Goal: Task Accomplishment & Management: Complete application form

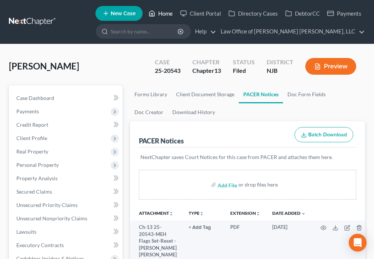
click at [154, 13] on icon at bounding box center [152, 13] width 7 height 9
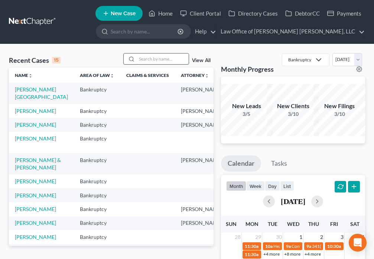
click at [154, 59] on input "search" at bounding box center [163, 59] width 52 height 11
type input "[PERSON_NAME]"
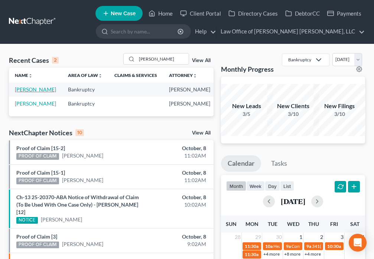
click at [26, 93] on link "[PERSON_NAME]" at bounding box center [35, 89] width 41 height 6
select select "6"
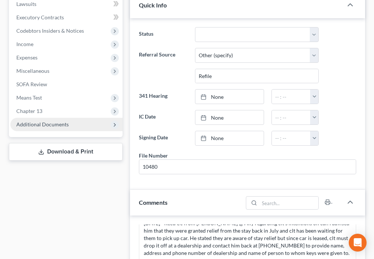
scroll to position [226, 0]
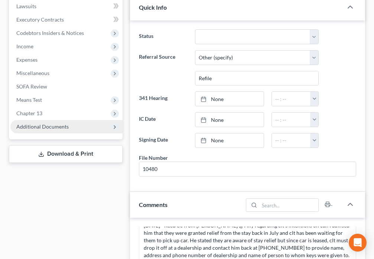
click at [57, 127] on span "Additional Documents" at bounding box center [42, 126] width 52 height 6
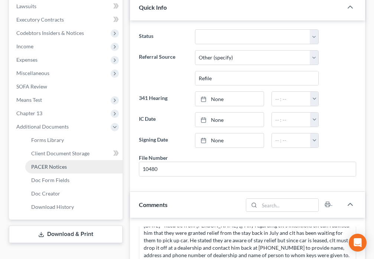
click at [54, 168] on span "PACER Notices" at bounding box center [49, 167] width 36 height 6
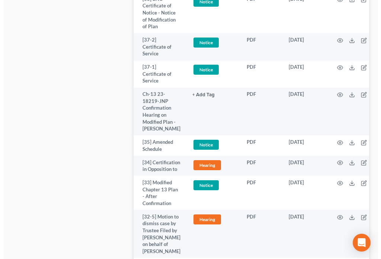
scroll to position [1518, 0]
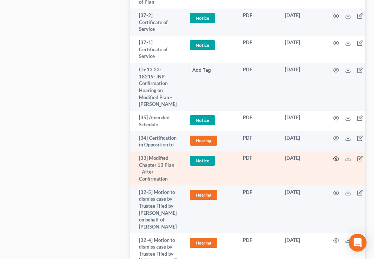
click at [336, 156] on icon "button" at bounding box center [336, 159] width 6 height 6
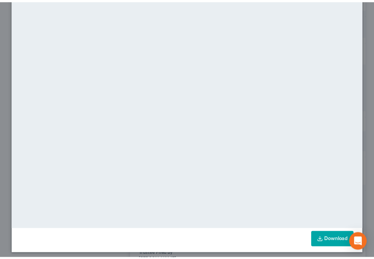
scroll to position [0, 0]
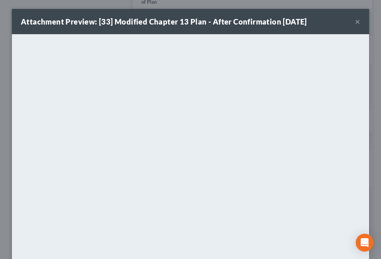
click at [355, 22] on button "×" at bounding box center [357, 21] width 5 height 9
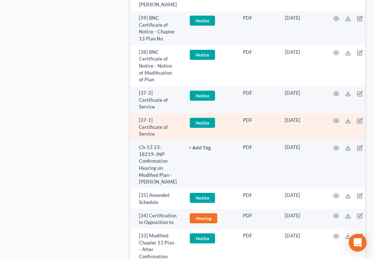
scroll to position [1431, 0]
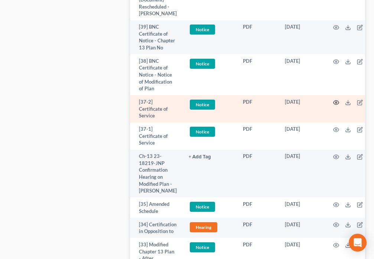
click at [333, 100] on icon "button" at bounding box center [336, 103] width 6 height 6
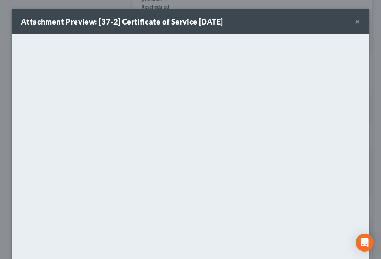
click at [357, 24] on div "Attachment Preview: [37-2] Certificate of Service [DATE] ×" at bounding box center [190, 21] width 357 height 25
click at [355, 22] on button "×" at bounding box center [357, 21] width 5 height 9
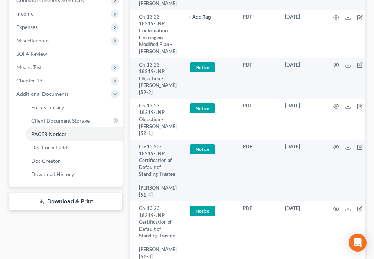
scroll to position [0, 0]
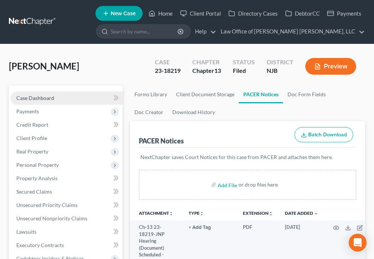
click at [44, 95] on span "Case Dashboard" at bounding box center [35, 98] width 38 height 6
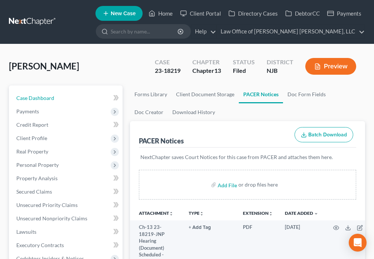
select select "6"
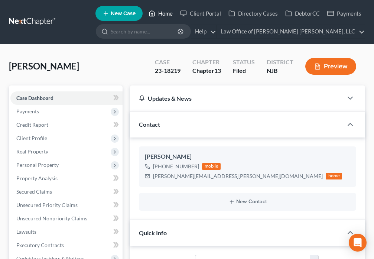
click at [163, 14] on link "Home" at bounding box center [161, 13] width 32 height 13
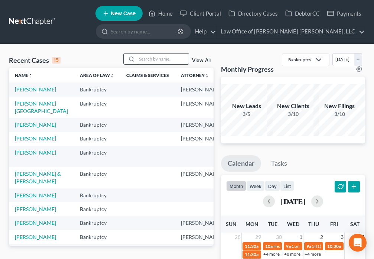
click at [169, 59] on input "search" at bounding box center [163, 59] width 52 height 11
type input "[PERSON_NAME]"
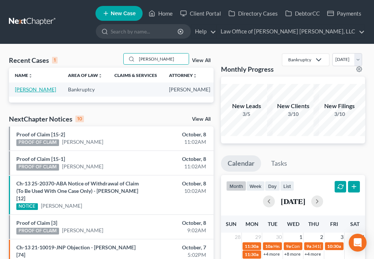
click at [23, 93] on td "[PERSON_NAME]" at bounding box center [35, 90] width 53 height 14
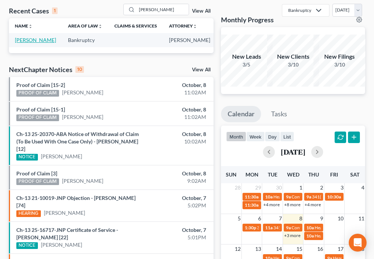
scroll to position [43, 0]
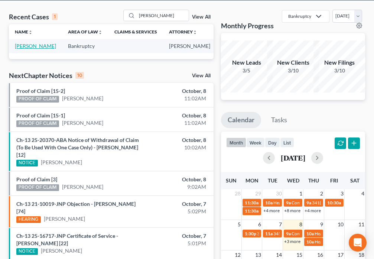
click at [25, 47] on link "[PERSON_NAME]" at bounding box center [35, 46] width 41 height 6
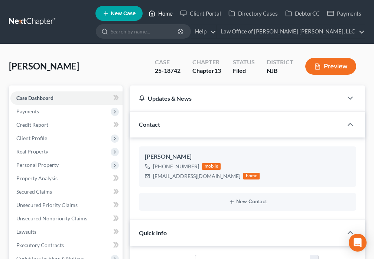
click at [167, 13] on link "Home" at bounding box center [161, 13] width 32 height 13
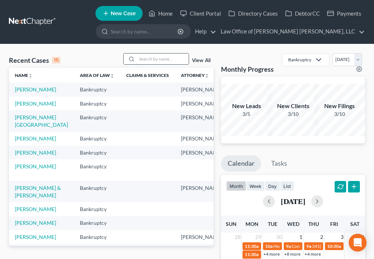
click at [148, 60] on input "search" at bounding box center [163, 59] width 52 height 11
type input "Mooring"
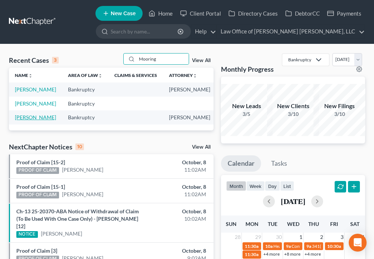
click at [20, 120] on link "[PERSON_NAME]" at bounding box center [35, 117] width 41 height 6
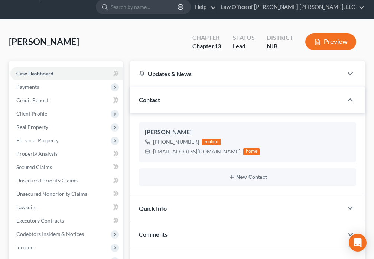
scroll to position [338, 0]
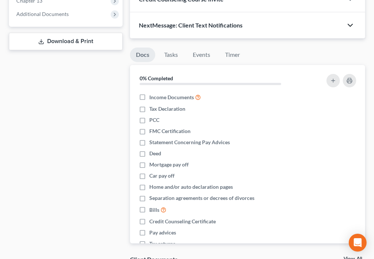
click at [350, 28] on icon "button" at bounding box center [350, 25] width 9 height 9
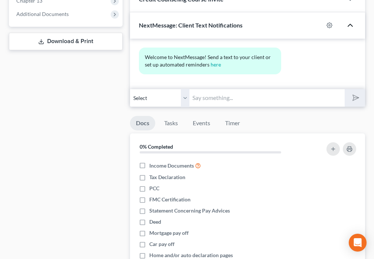
click at [230, 100] on input "text" at bounding box center [267, 98] width 155 height 18
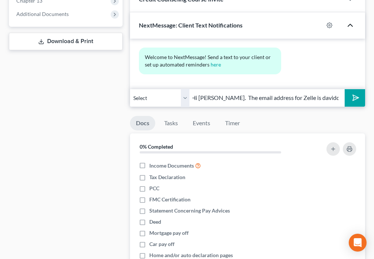
scroll to position [0, 5]
click at [231, 97] on input "Hi [PERSON_NAME]. The email address for [PERSON_NAME] is daviddaniels" at bounding box center [267, 98] width 155 height 18
click at [261, 96] on input "Hi [PERSON_NAME]. This is [PERSON_NAME] from [PERSON_NAME]'s office. The email …" at bounding box center [267, 98] width 155 height 18
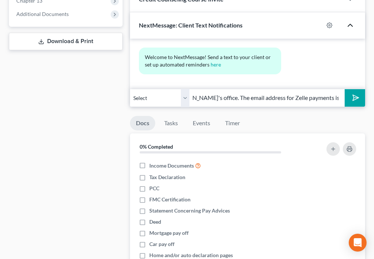
type input "Hi [PERSON_NAME]. This is [PERSON_NAME] from [PERSON_NAME]'s office. The email …"
click at [352, 103] on button "submit" at bounding box center [355, 97] width 20 height 17
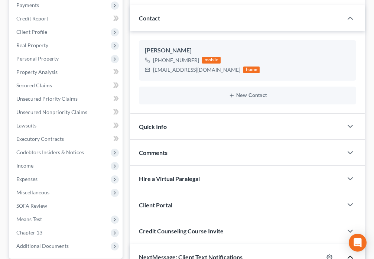
scroll to position [0, 0]
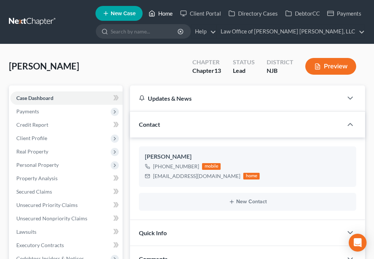
click at [149, 14] on icon at bounding box center [152, 13] width 7 height 9
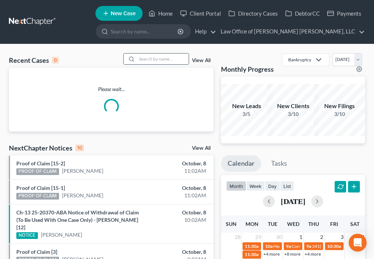
click at [158, 61] on input "search" at bounding box center [163, 59] width 52 height 11
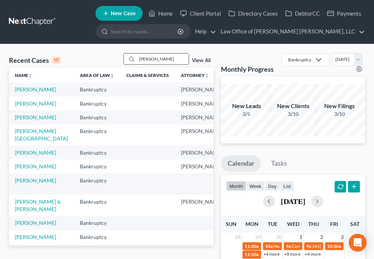
type input "[PERSON_NAME]"
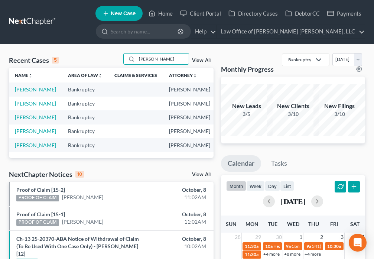
click at [22, 107] on link "[PERSON_NAME]" at bounding box center [35, 103] width 41 height 6
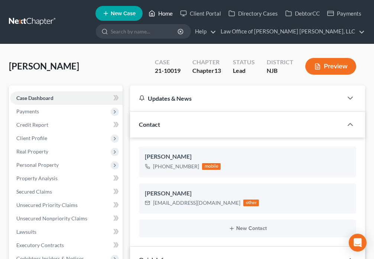
click at [165, 14] on link "Home" at bounding box center [161, 13] width 32 height 13
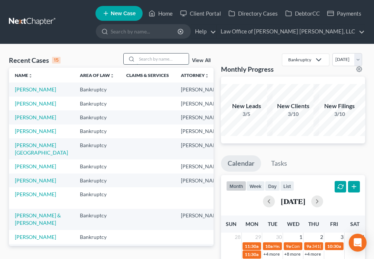
click at [158, 58] on input "search" at bounding box center [163, 59] width 52 height 11
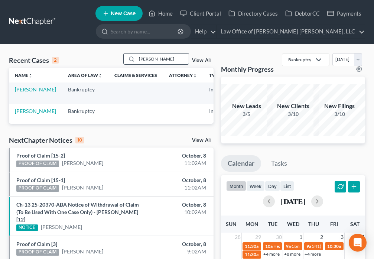
type input "[PERSON_NAME]"
click at [19, 88] on link "[PERSON_NAME]" at bounding box center [35, 89] width 41 height 6
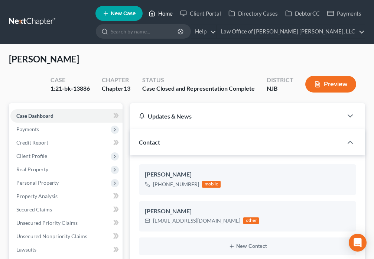
click at [155, 11] on icon at bounding box center [152, 13] width 7 height 9
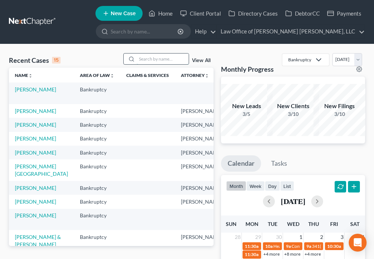
click at [162, 62] on input "search" at bounding box center [163, 59] width 52 height 11
type input "[PERSON_NAME]"
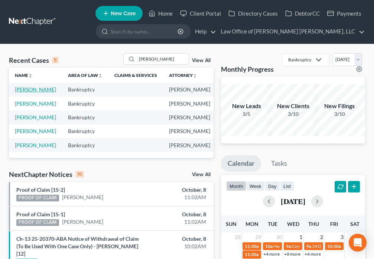
click at [19, 92] on link "[PERSON_NAME]" at bounding box center [35, 89] width 41 height 6
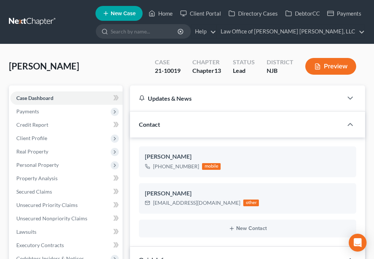
scroll to position [79, 0]
click at [38, 139] on span "Client Profile" at bounding box center [31, 138] width 31 height 6
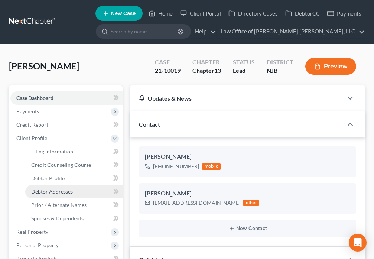
click at [67, 189] on span "Debtor Addresses" at bounding box center [52, 191] width 42 height 6
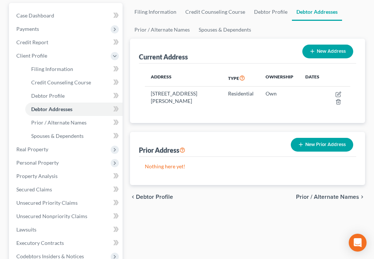
scroll to position [70, 0]
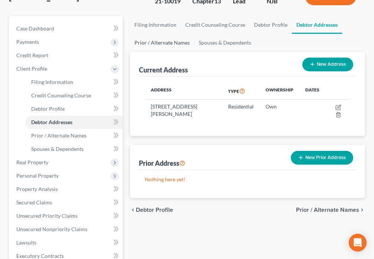
click at [155, 46] on link "Prior / Alternate Names" at bounding box center [162, 43] width 64 height 18
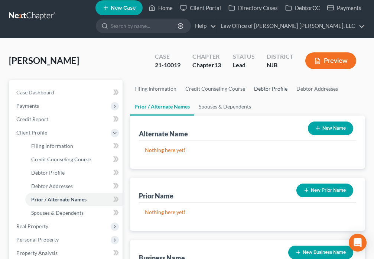
scroll to position [9, 0]
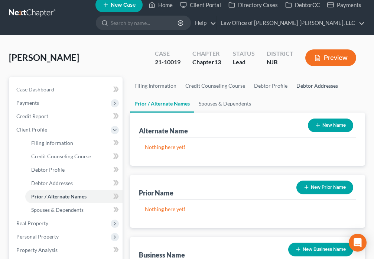
click at [303, 87] on link "Debtor Addresses" at bounding box center [317, 86] width 51 height 18
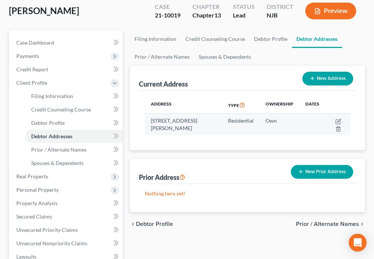
scroll to position [70, 0]
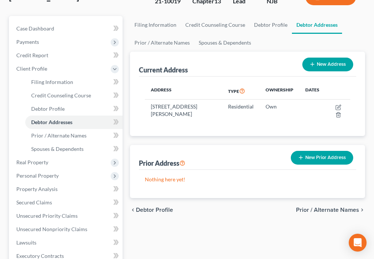
click at [332, 66] on button "New Address" at bounding box center [328, 65] width 51 height 14
select select "0"
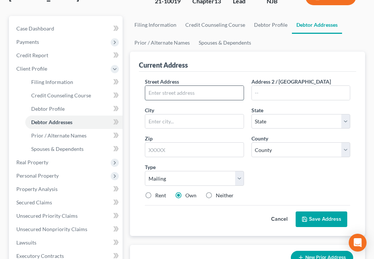
click at [185, 93] on input "text" at bounding box center [194, 93] width 98 height 14
type input "[STREET_ADDRESS]"
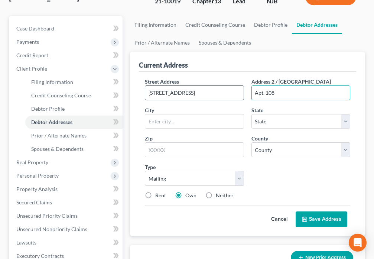
type input "Apt. 108"
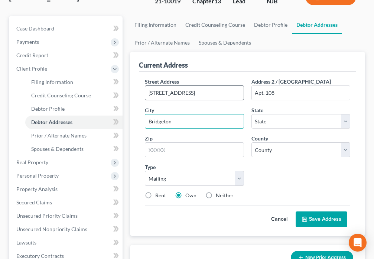
type input "Bridgeton"
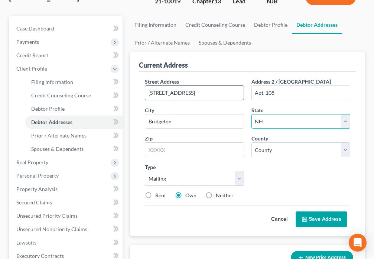
select select "33"
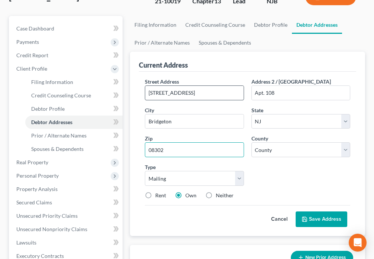
type input "08302"
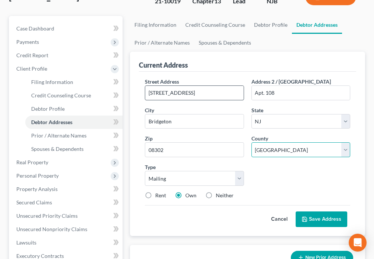
select select "5"
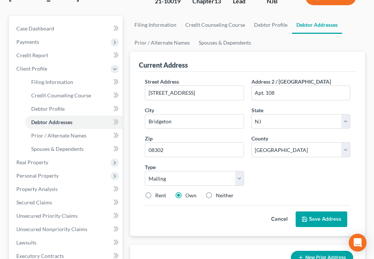
click at [155, 196] on label "Rent" at bounding box center [160, 195] width 11 height 7
click at [158, 196] on input "Rent" at bounding box center [160, 194] width 5 height 5
radio input "true"
click at [314, 221] on button "Save Address" at bounding box center [322, 220] width 52 height 16
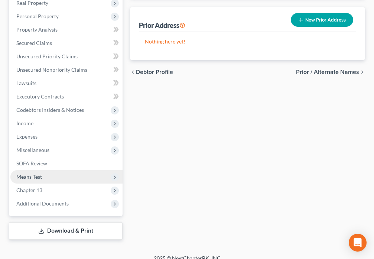
scroll to position [229, 0]
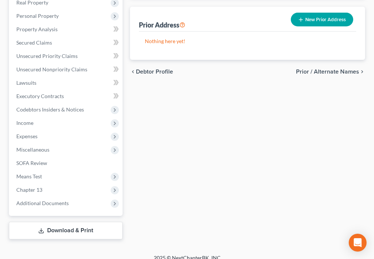
click at [66, 205] on span "Additional Documents" at bounding box center [42, 203] width 52 height 6
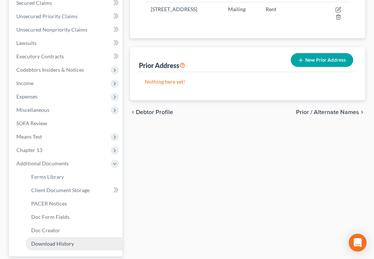
scroll to position [201, 0]
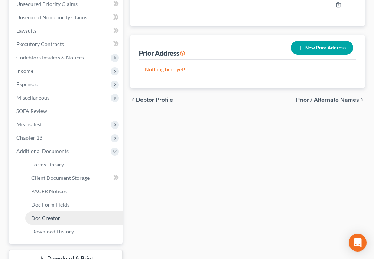
click at [48, 217] on span "Doc Creator" at bounding box center [45, 218] width 29 height 6
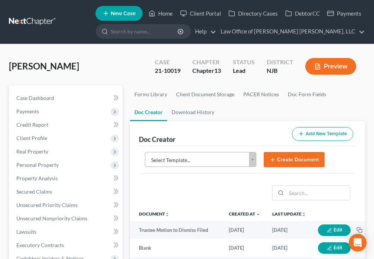
click at [250, 162] on body "Home New Case Client Portal Directory Cases DebtorCC Payments Law Office of [PE…" at bounding box center [187, 248] width 374 height 497
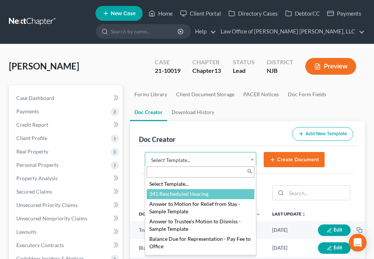
select select "91632"
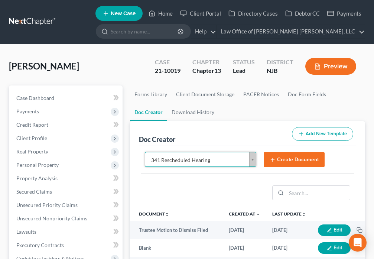
click at [290, 160] on button "Create Document" at bounding box center [294, 160] width 61 height 16
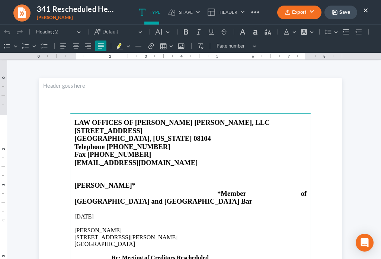
drag, startPoint x: 365, startPoint y: 10, endPoint x: 325, endPoint y: 104, distance: 101.6
click at [365, 10] on button "×" at bounding box center [365, 10] width 5 height 9
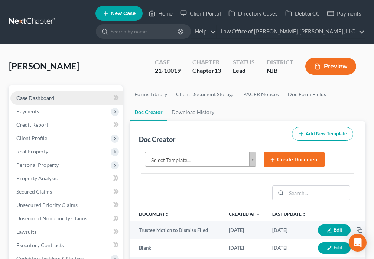
click at [78, 97] on link "Case Dashboard" at bounding box center [66, 97] width 112 height 13
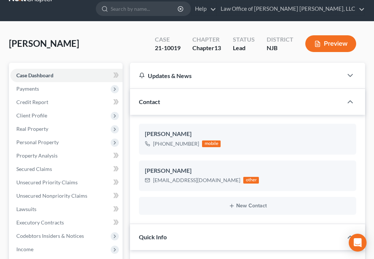
scroll to position [43, 0]
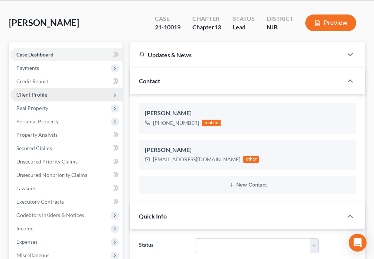
click at [64, 96] on span "Client Profile" at bounding box center [66, 94] width 112 height 13
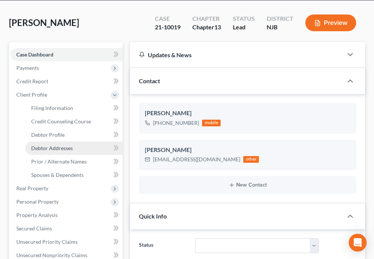
click at [74, 152] on link "Debtor Addresses" at bounding box center [73, 148] width 97 height 13
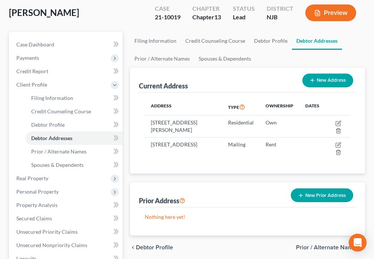
scroll to position [78, 0]
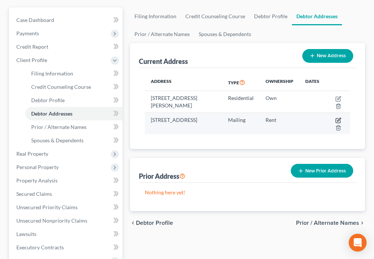
click at [339, 121] on icon "button" at bounding box center [339, 119] width 3 height 3
select select "33"
select select "5"
select select "0"
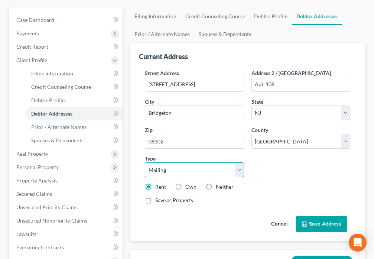
click at [241, 171] on select "Select Mailing Rental Business" at bounding box center [194, 169] width 99 height 15
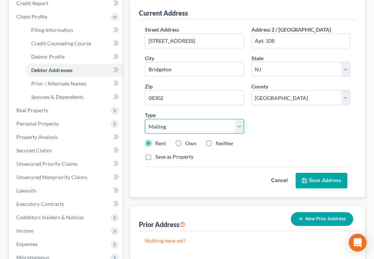
scroll to position [130, 0]
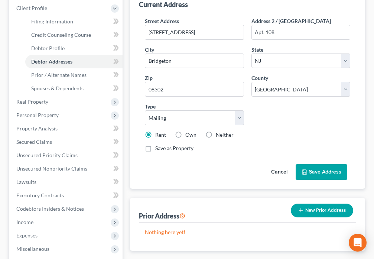
click at [185, 135] on label "Own" at bounding box center [190, 134] width 11 height 7
click at [188, 135] on input "Own" at bounding box center [190, 133] width 5 height 5
radio input "true"
click at [155, 134] on label "Rent" at bounding box center [160, 134] width 11 height 7
click at [158, 134] on input "Rent" at bounding box center [160, 133] width 5 height 5
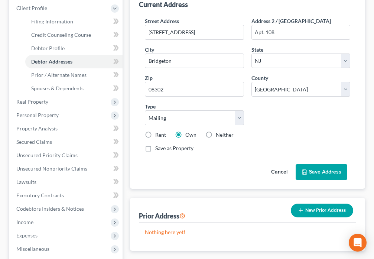
radio input "true"
click at [237, 118] on select "Select Mailing Rental Business" at bounding box center [194, 117] width 99 height 15
select select "1"
click at [145, 110] on select "Select Mailing Rental Business" at bounding box center [194, 117] width 99 height 15
click at [312, 175] on button "Save Address" at bounding box center [322, 172] width 52 height 16
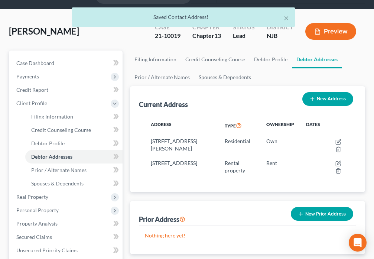
scroll to position [26, 0]
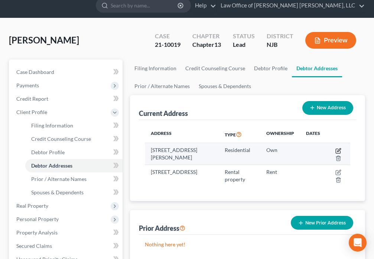
click at [338, 152] on icon "button" at bounding box center [339, 151] width 6 height 6
select select "33"
select select "5"
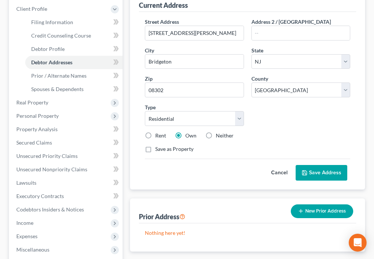
scroll to position [130, 0]
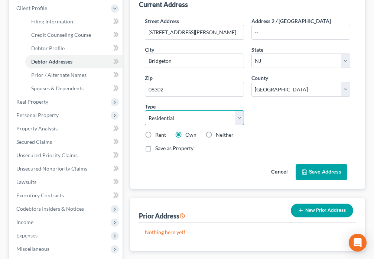
click at [238, 120] on select "Select Residential Mailing Rental Business" at bounding box center [194, 117] width 99 height 15
select select "1"
click at [145, 110] on select "Select Residential Mailing Rental Business" at bounding box center [194, 117] width 99 height 15
click at [321, 171] on button "Save Address" at bounding box center [322, 172] width 52 height 16
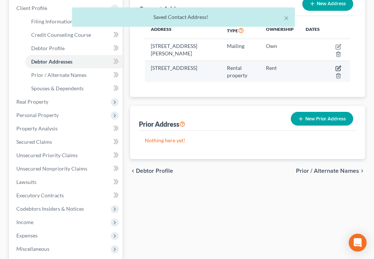
click at [338, 68] on icon "button" at bounding box center [339, 68] width 6 height 6
select select "33"
select select "5"
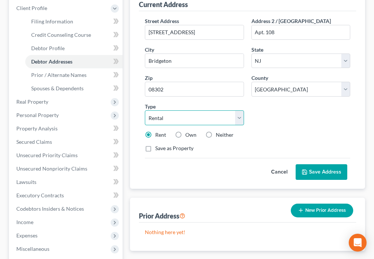
click at [240, 119] on select "Select Residential Mailing Rental Business" at bounding box center [194, 117] width 99 height 15
select select "0"
click at [145, 110] on select "Select Residential Mailing Rental Business" at bounding box center [194, 117] width 99 height 15
click at [319, 171] on button "Save Address" at bounding box center [322, 172] width 52 height 16
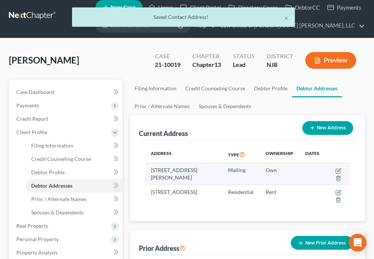
scroll to position [9, 0]
